Goal: Find specific page/section: Find specific page/section

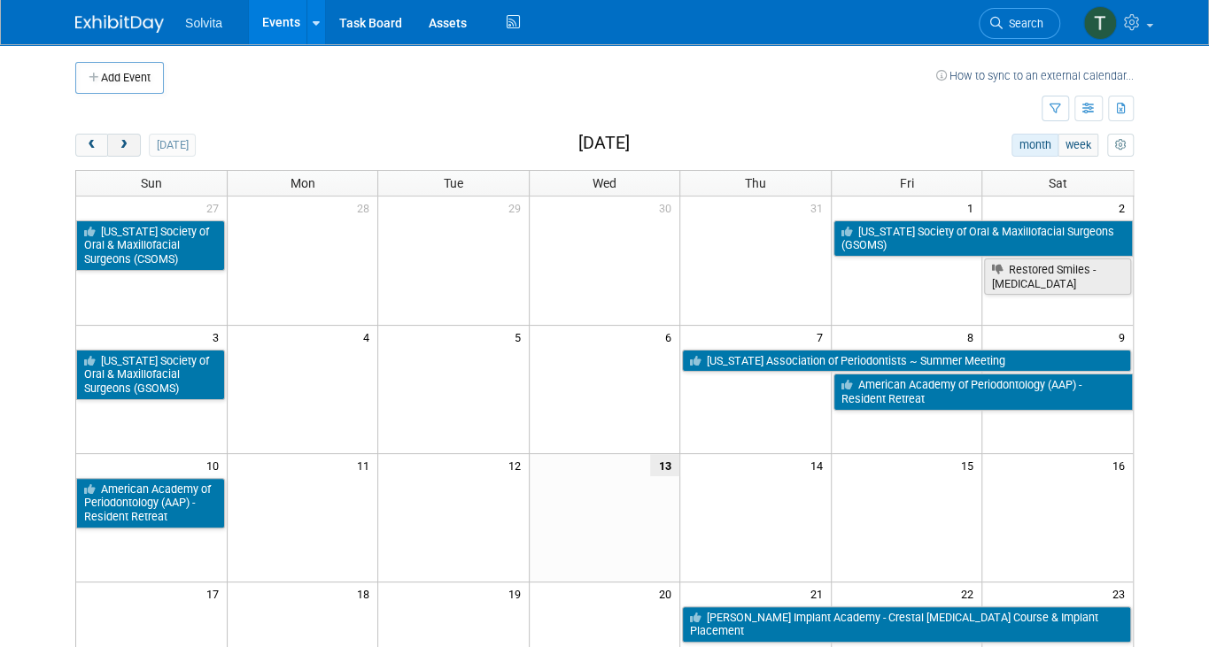
click at [122, 151] on button "next" at bounding box center [123, 145] width 33 height 23
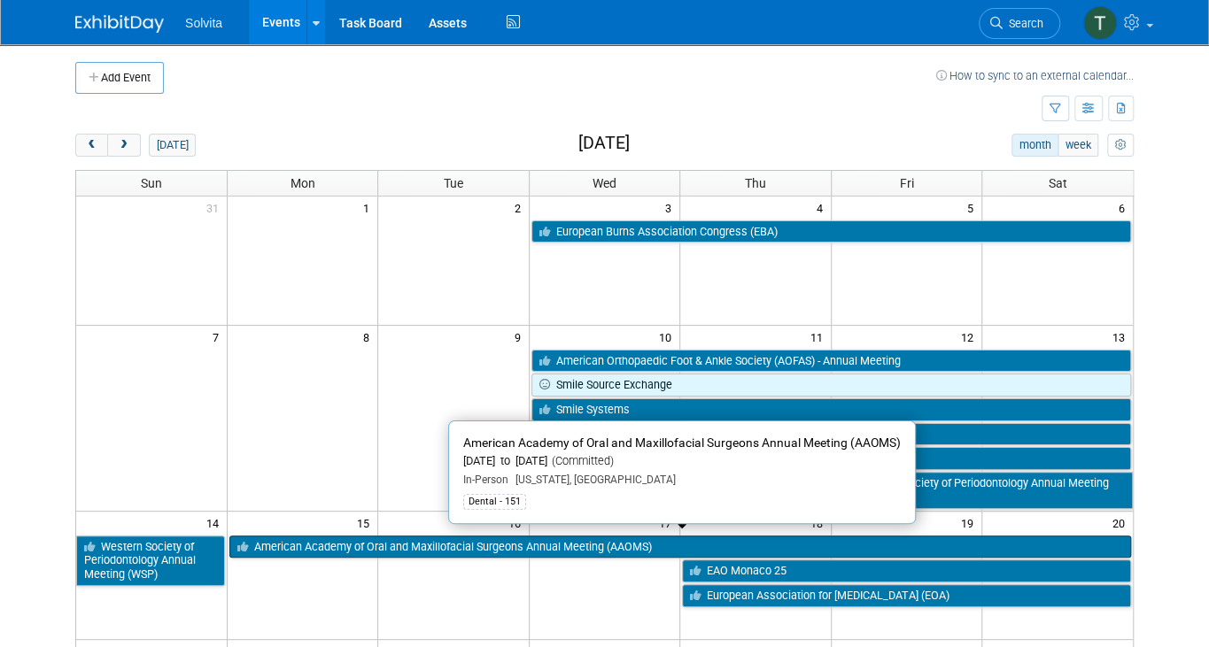
click at [611, 545] on link "American Academy of Oral and Maxillofacial Surgeons Annual Meeting (AAOMS)" at bounding box center [679, 547] width 901 height 23
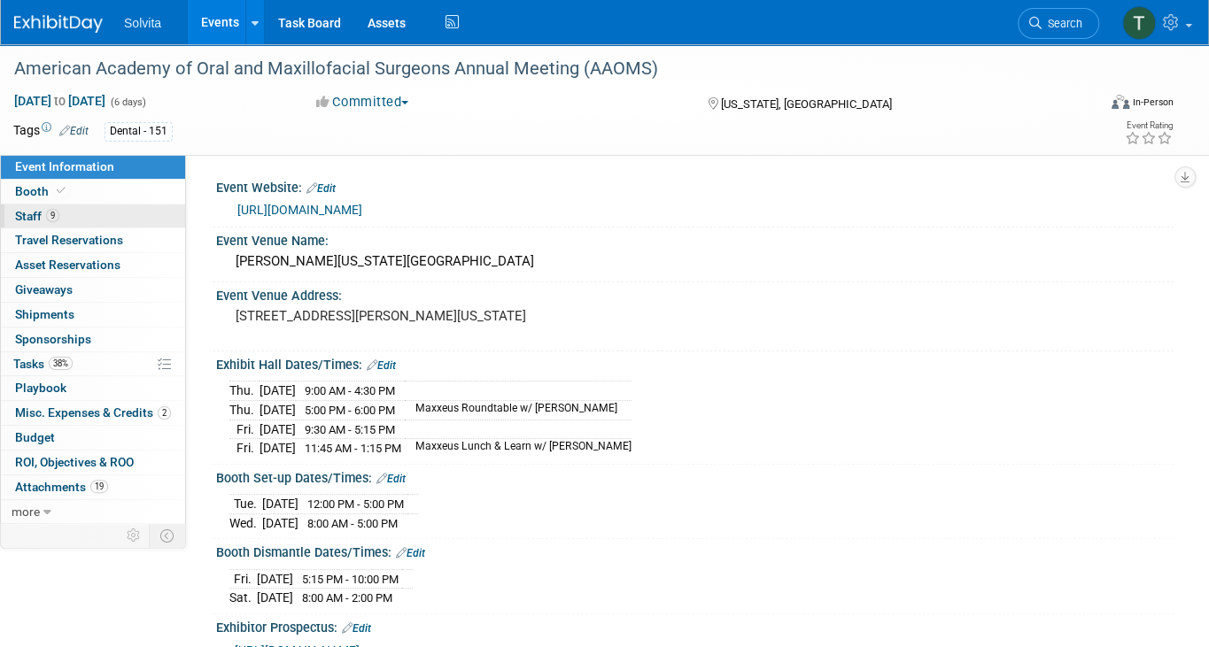
click at [62, 212] on link "9 Staff 9" at bounding box center [93, 217] width 184 height 24
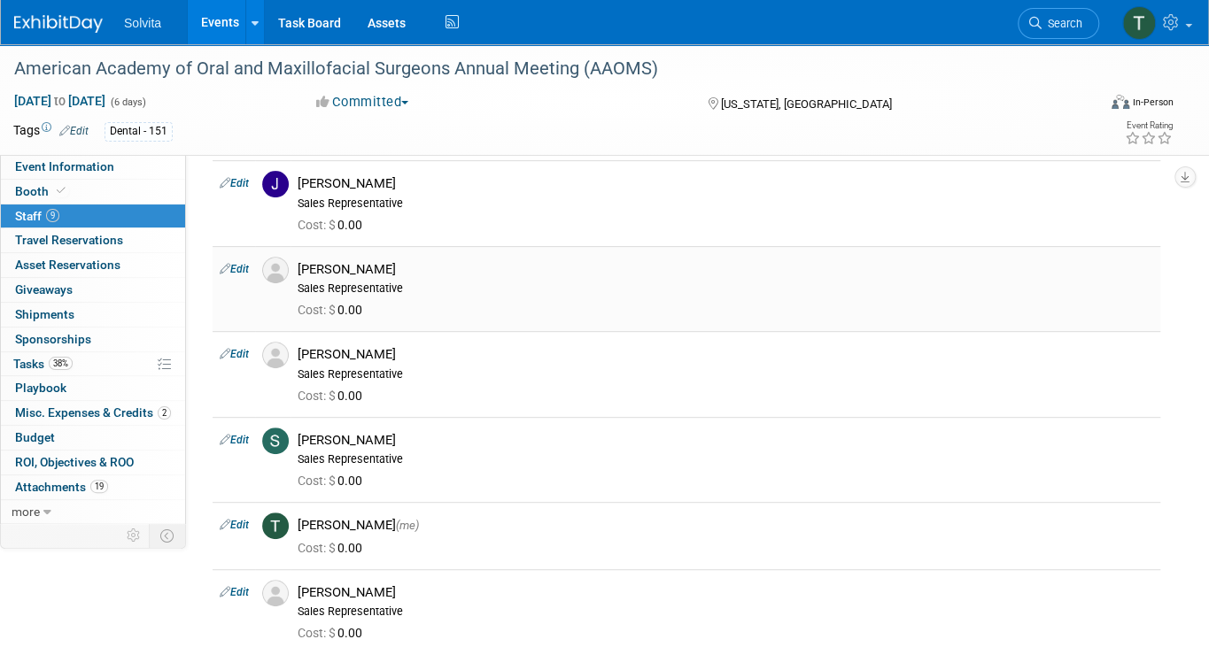
scroll to position [354, 0]
